Goal: Task Accomplishment & Management: Manage account settings

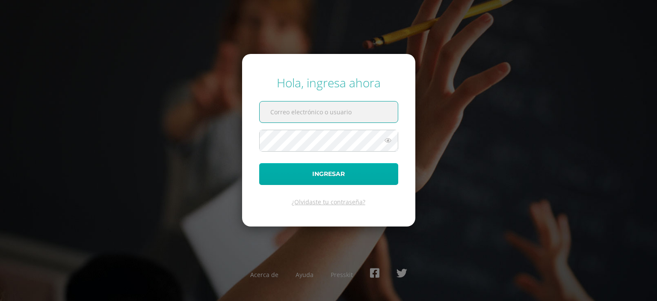
type input "[EMAIL_ADDRESS][PERSON_NAME][DOMAIN_NAME]"
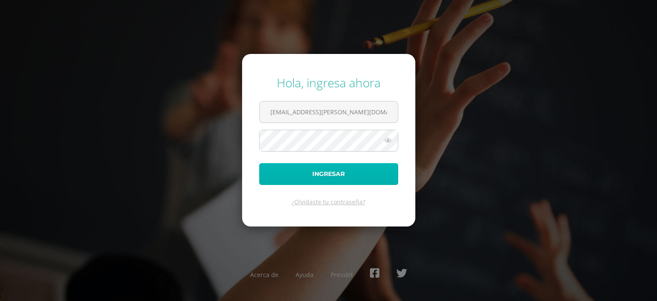
click at [285, 173] on button "Ingresar" at bounding box center [328, 174] width 139 height 22
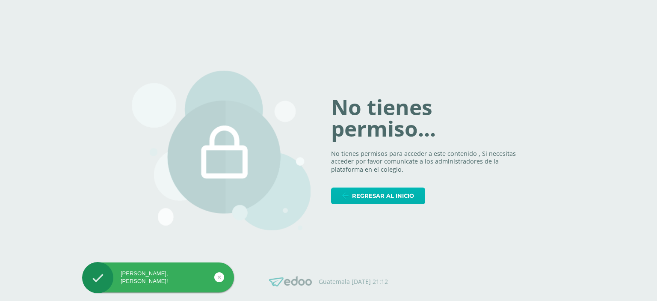
click at [370, 198] on span "Regresar al inicio" at bounding box center [383, 196] width 62 height 16
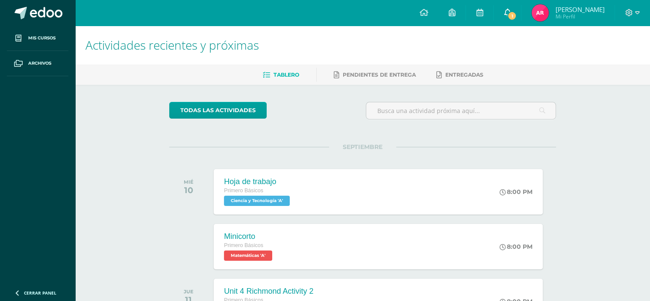
click at [518, 9] on link "1" at bounding box center [507, 13] width 27 height 26
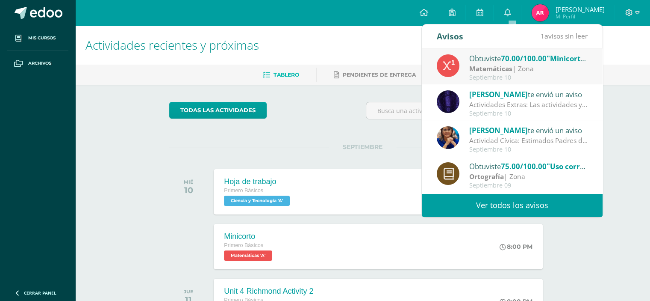
click at [510, 65] on strong "Matemáticas" at bounding box center [491, 68] width 43 height 9
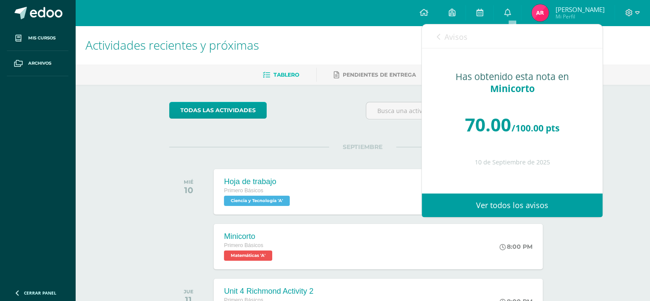
click at [294, 109] on div "todas las Actividades" at bounding box center [248, 114] width 164 height 24
